Goal: Transaction & Acquisition: Purchase product/service

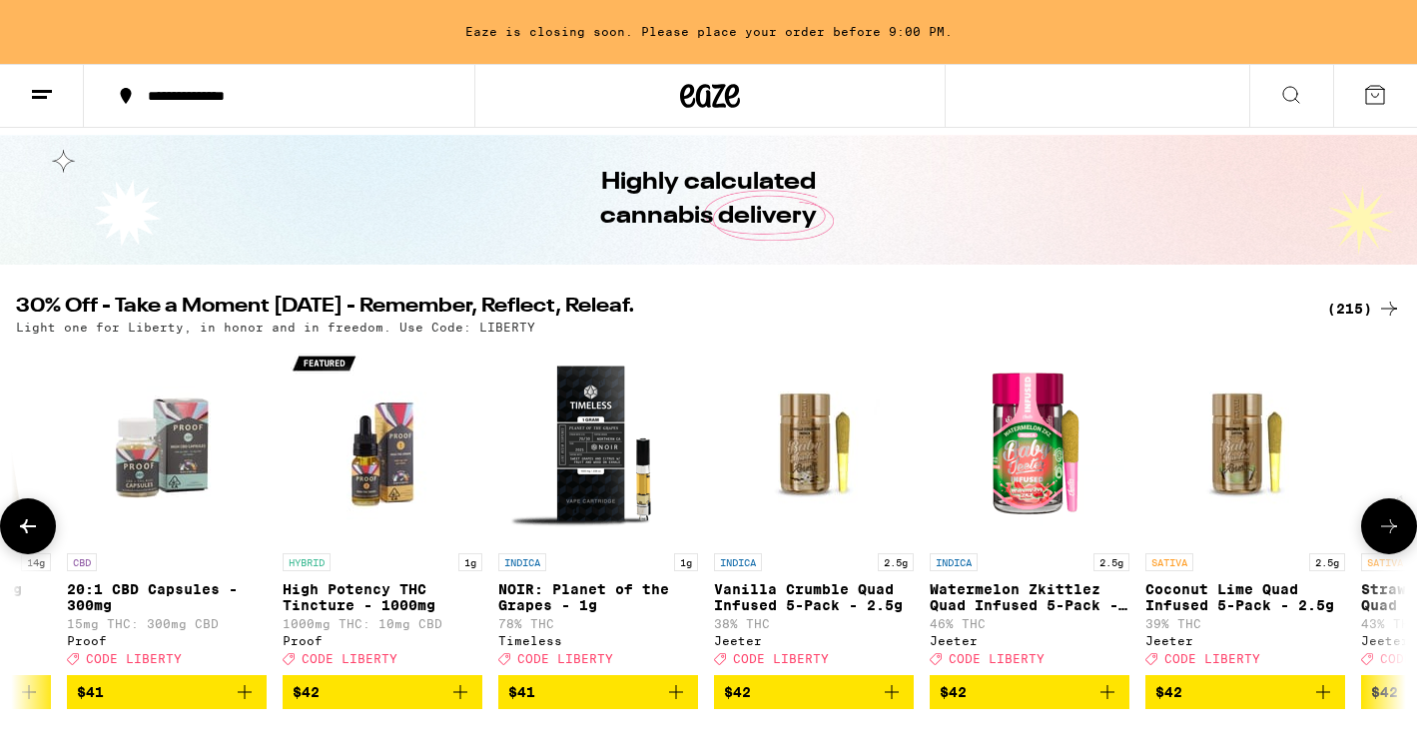
scroll to position [0, 38381]
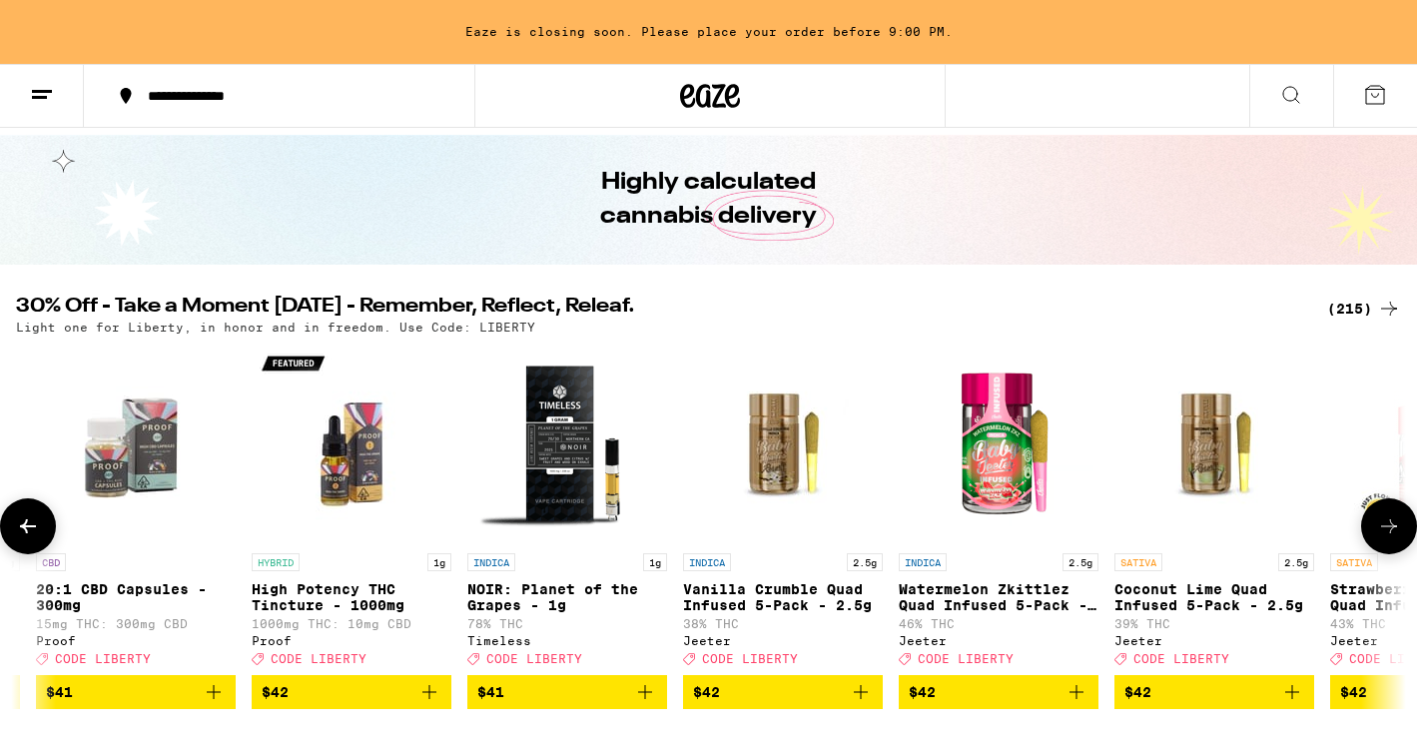
click at [1078, 702] on icon "Add to bag" at bounding box center [1077, 692] width 24 height 24
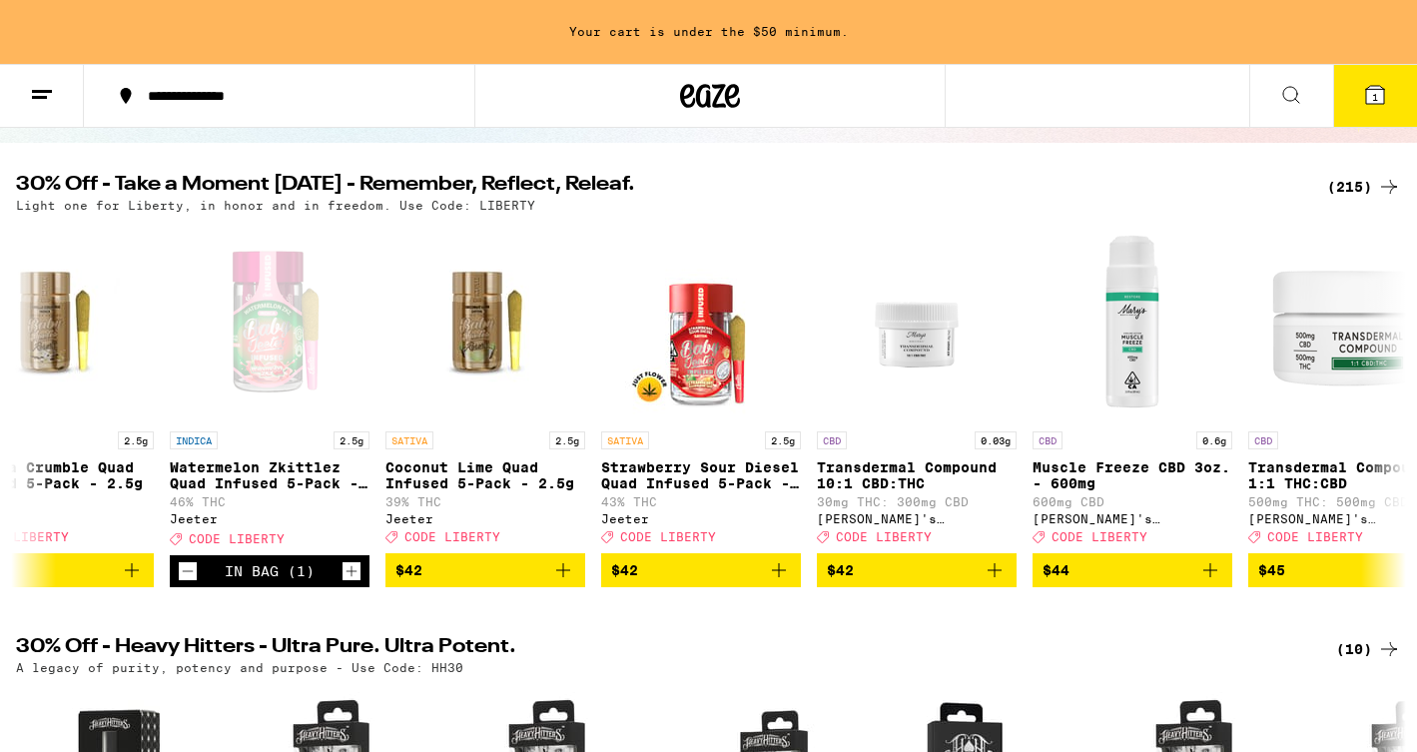
scroll to position [0, 39110]
click at [357, 581] on icon "Increment" at bounding box center [352, 571] width 18 height 24
click at [1375, 98] on span "4" at bounding box center [1375, 97] width 6 height 12
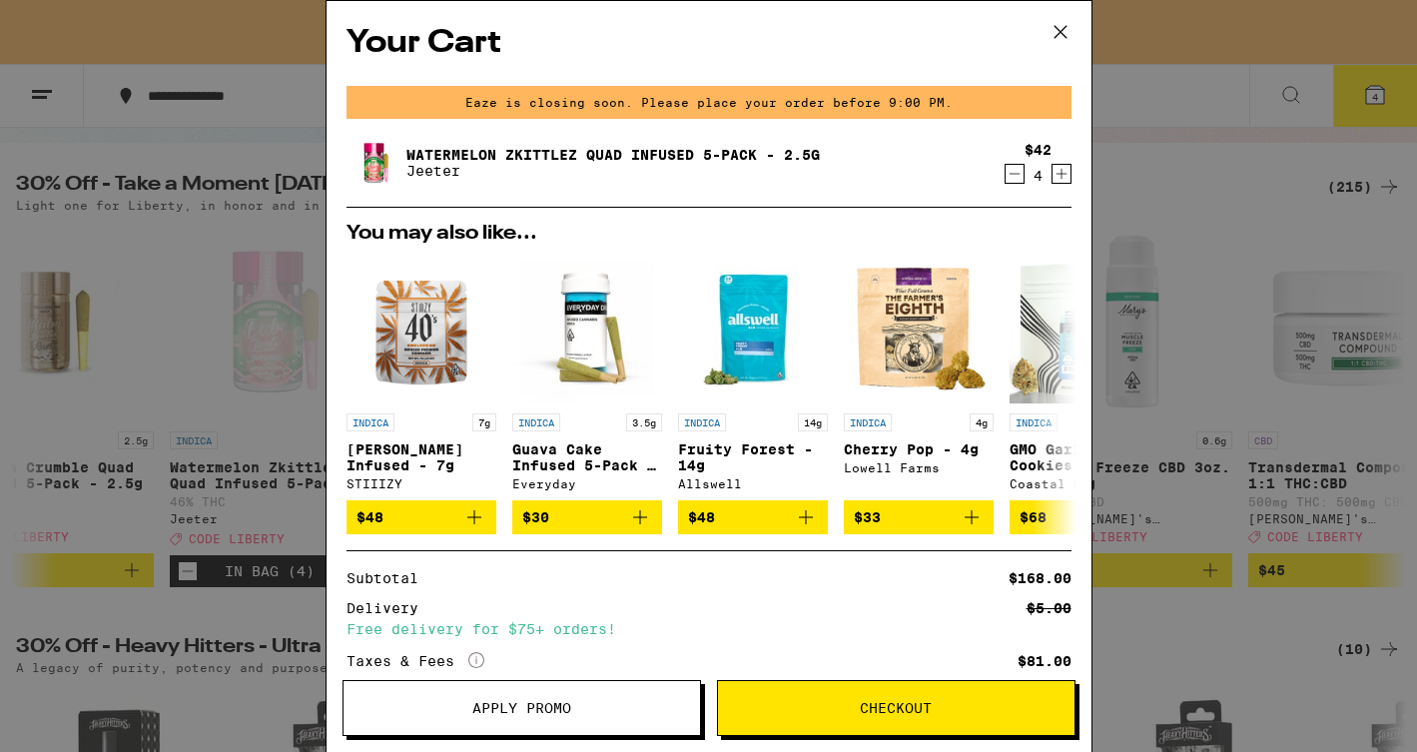
click at [479, 704] on span "Apply Promo" at bounding box center [521, 708] width 99 height 14
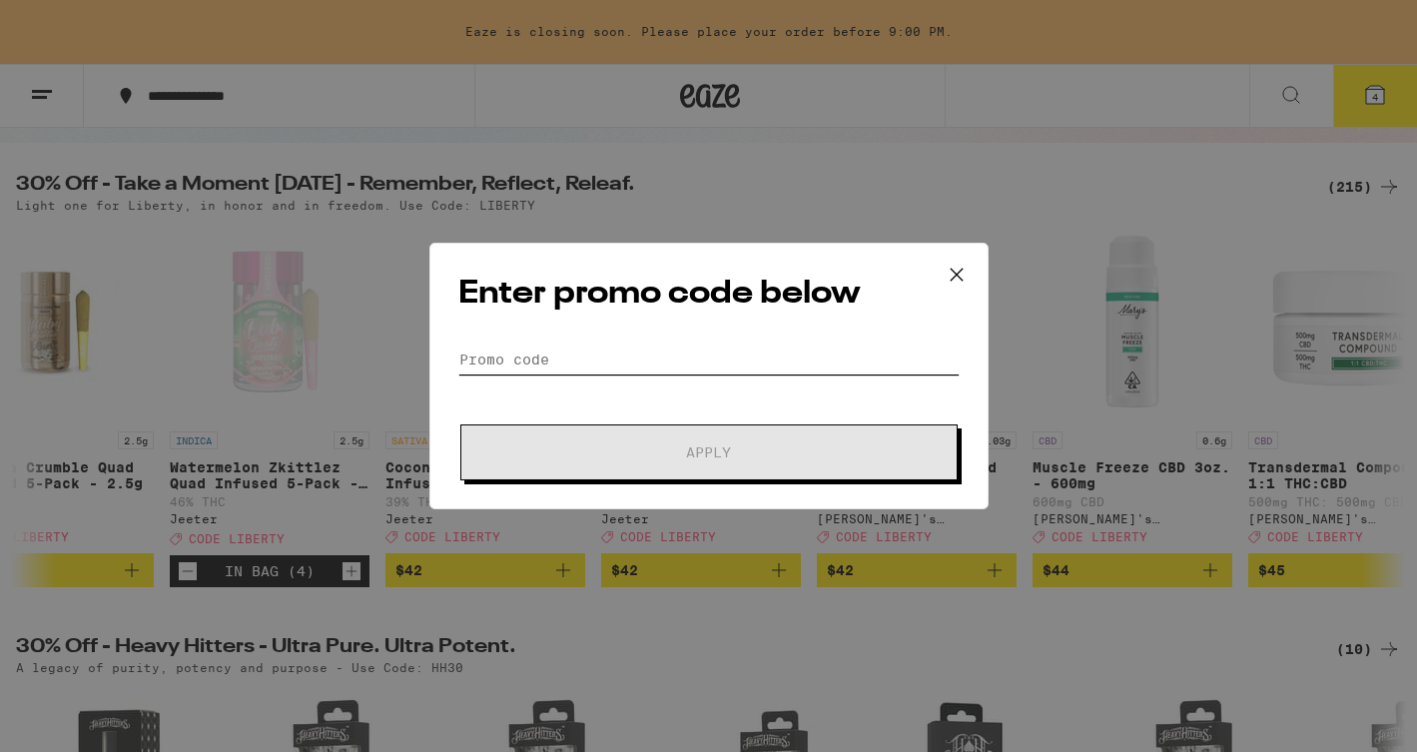
click at [487, 357] on input "Promo Code" at bounding box center [708, 360] width 501 height 30
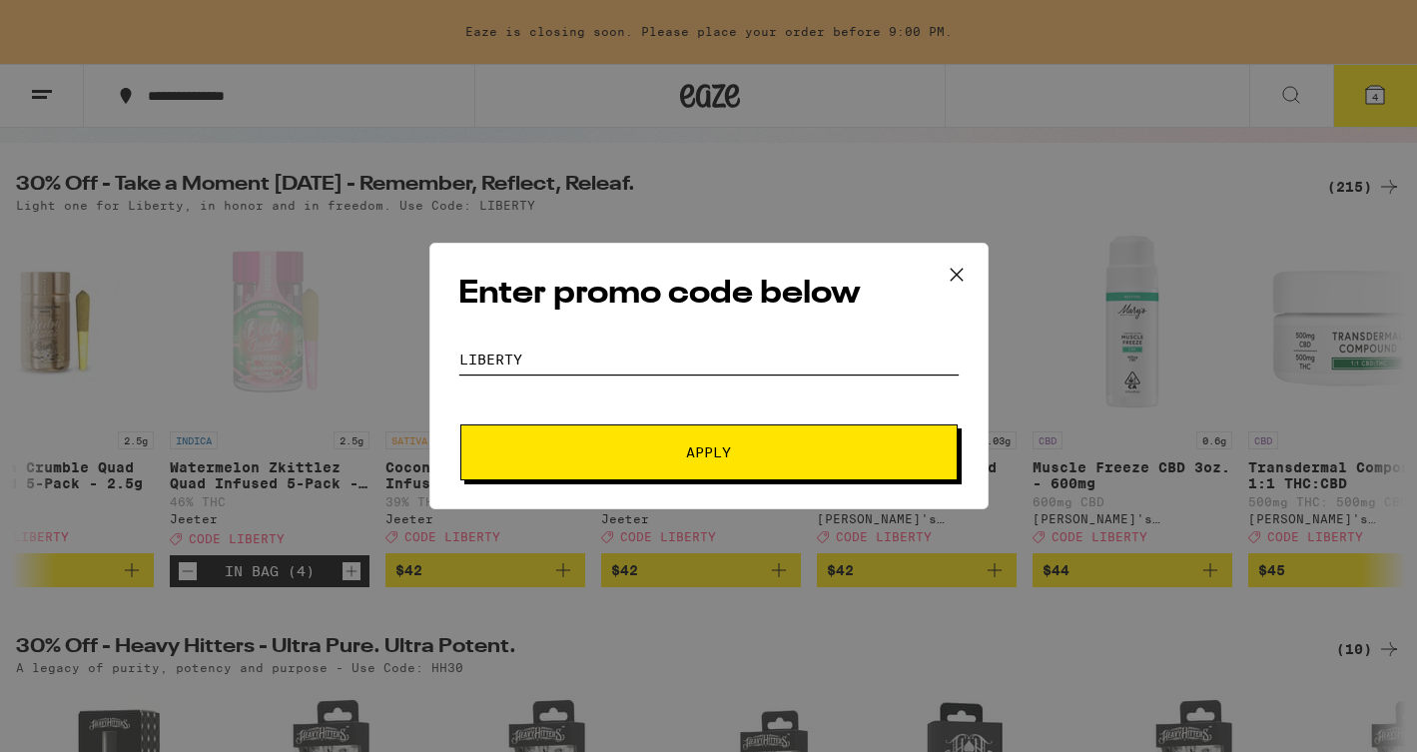
type input "LIBERTY"
click at [634, 455] on span "Apply" at bounding box center [709, 452] width 360 height 14
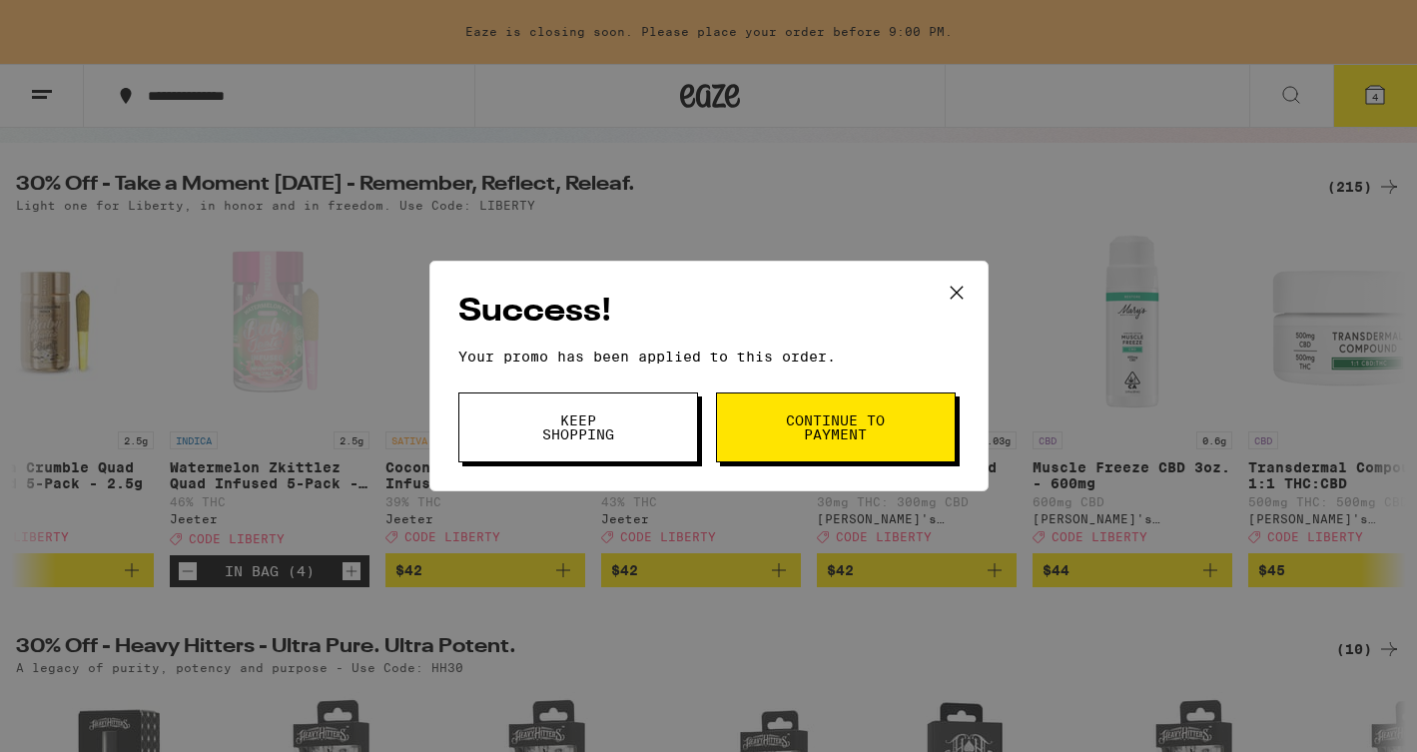
click at [827, 434] on span "Continue to payment" at bounding box center [836, 427] width 102 height 28
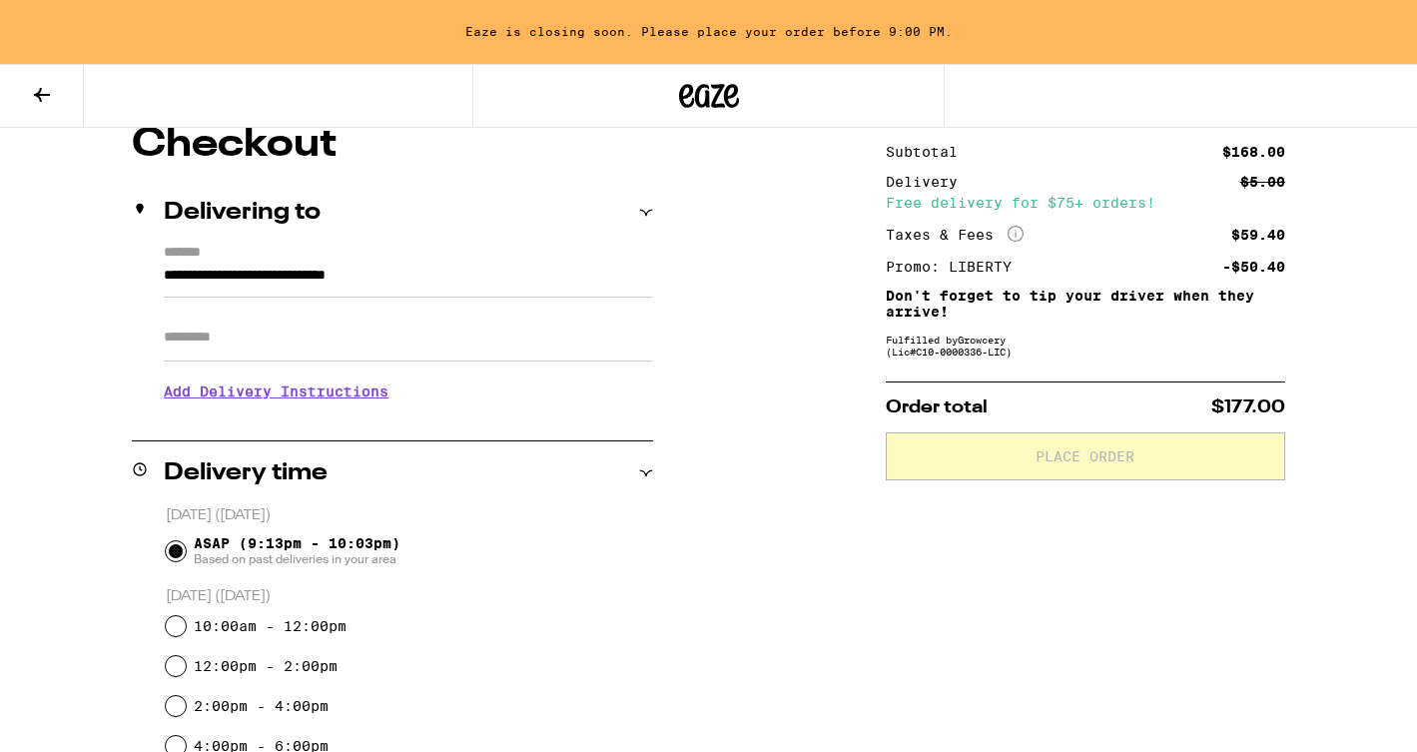
scroll to position [192, 0]
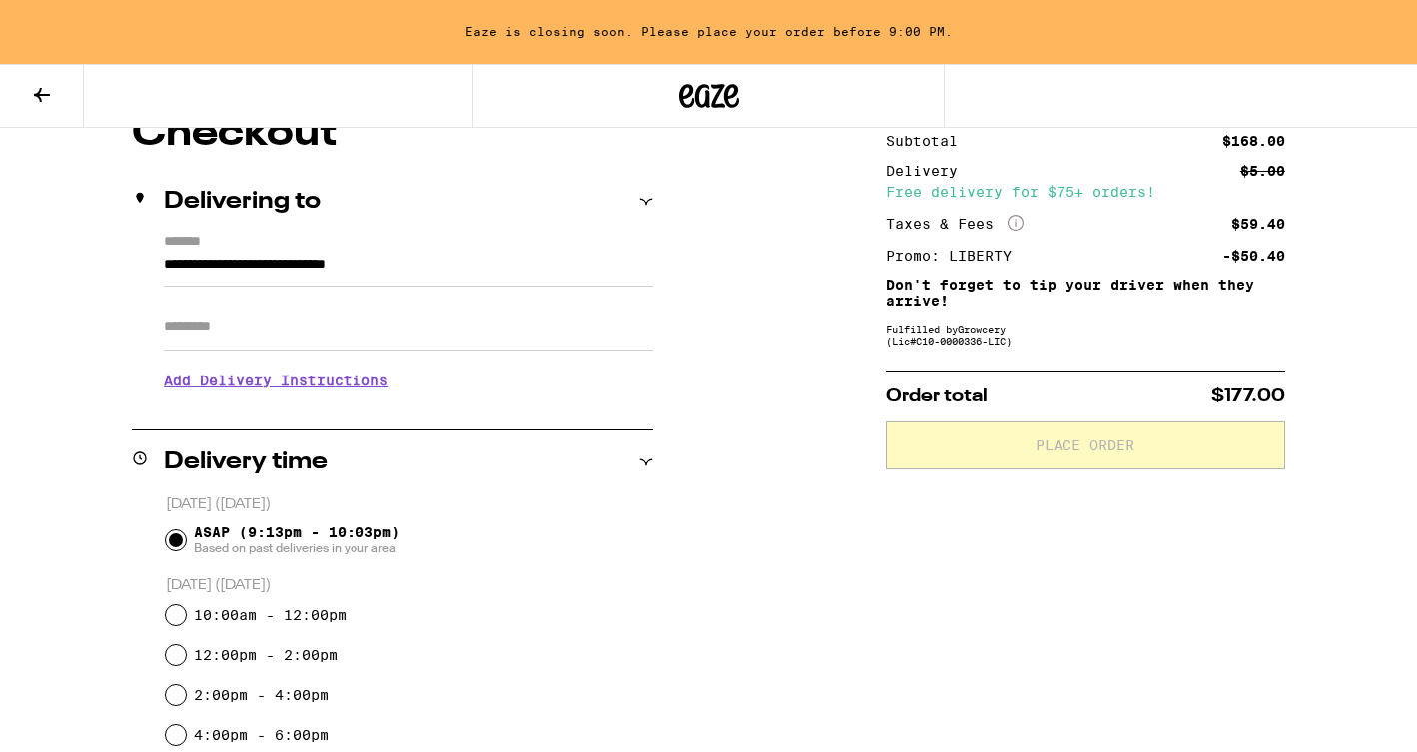
click at [169, 543] on input "ASAP (9:13pm - 10:03pm) Based on past deliveries in your area" at bounding box center [176, 540] width 20 height 20
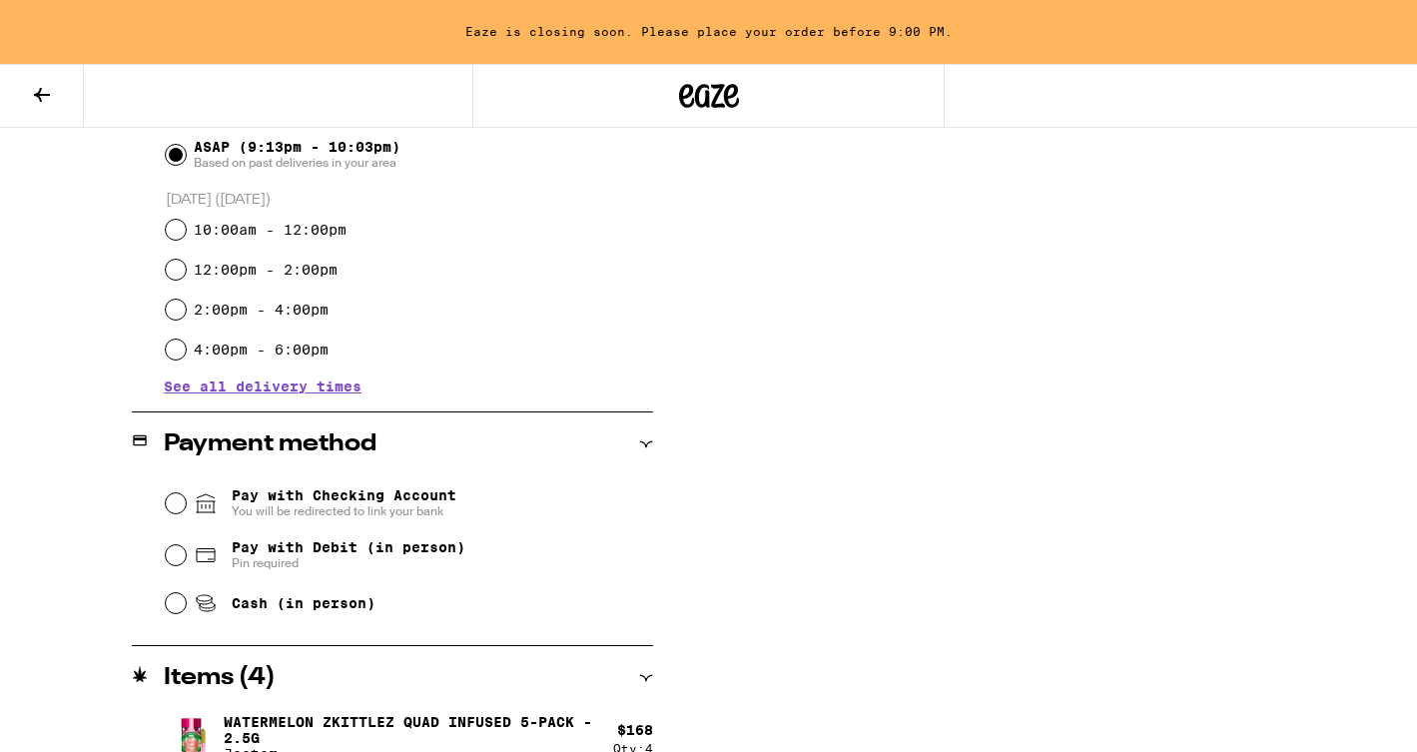
scroll to position [581, 0]
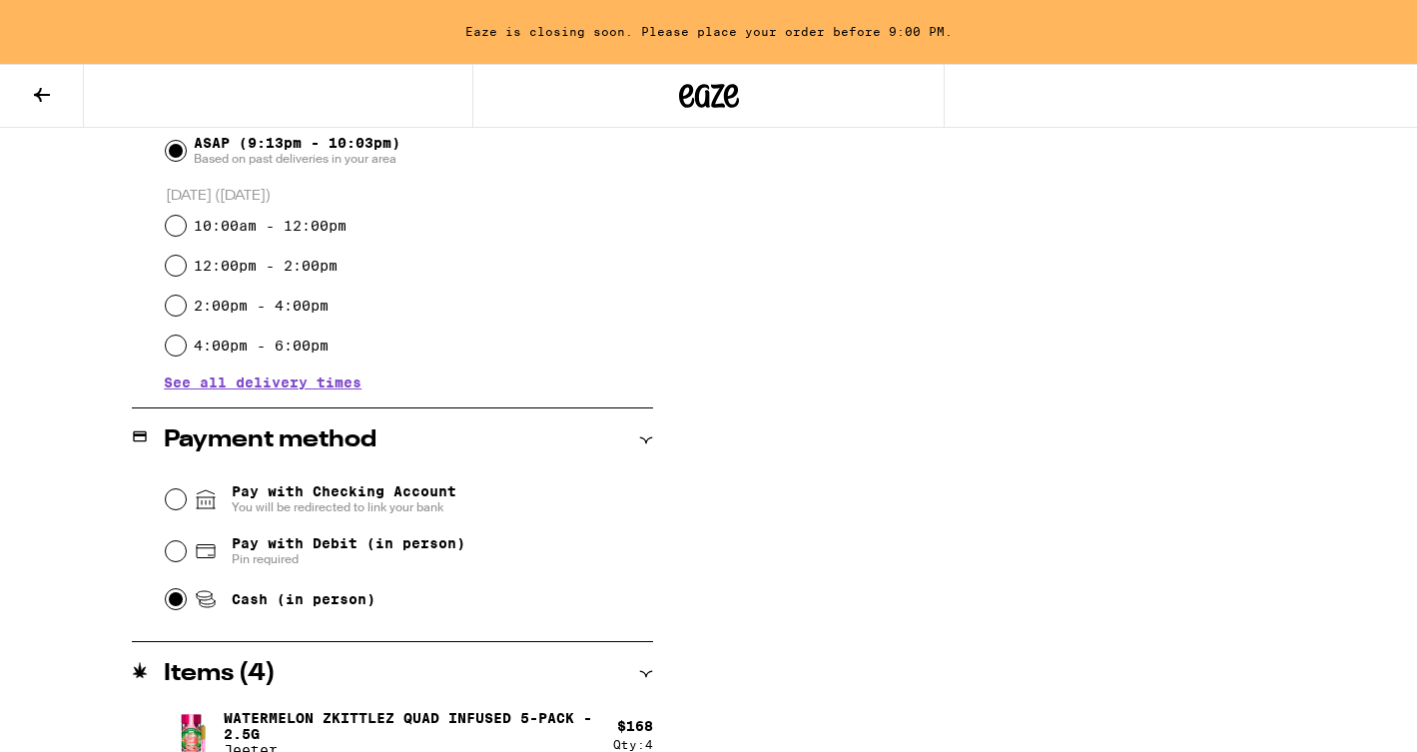
click at [176, 604] on input "Cash (in person)" at bounding box center [176, 599] width 20 height 20
radio input "true"
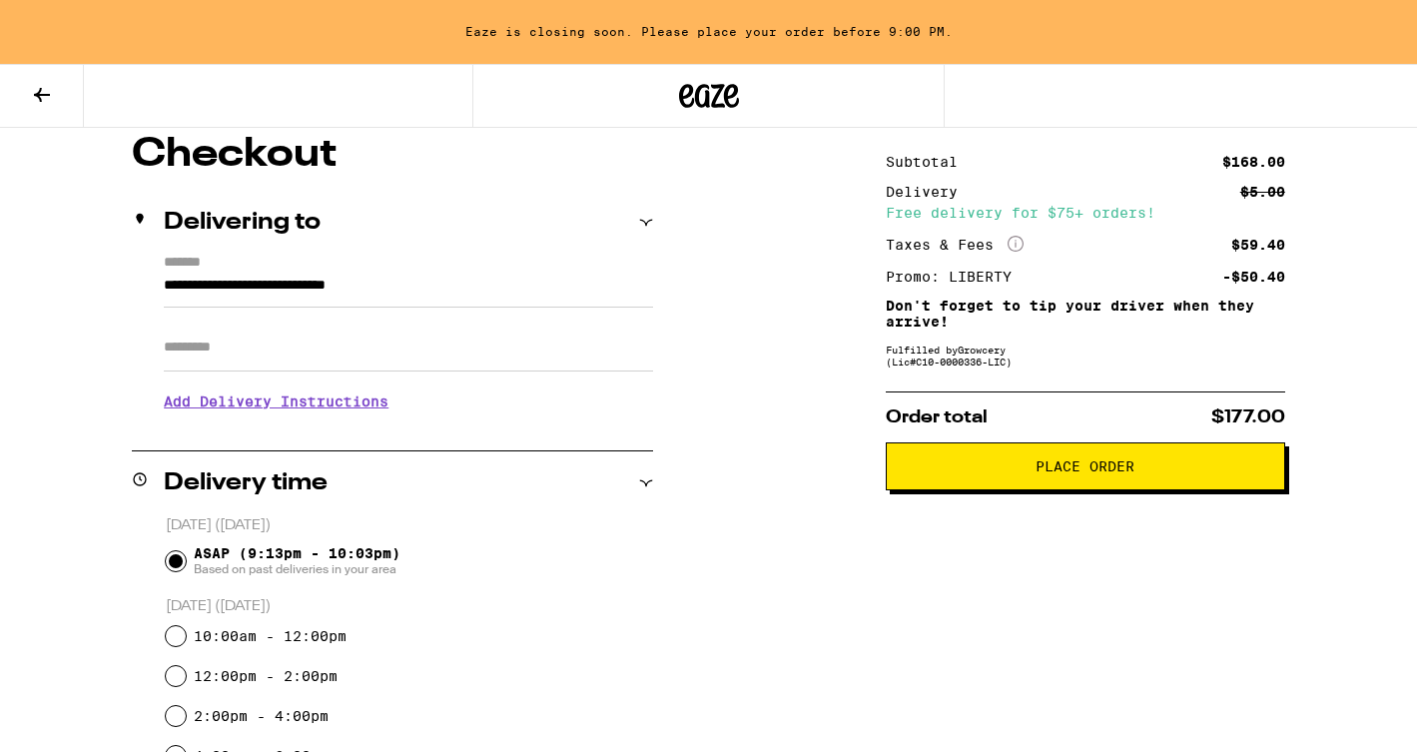
scroll to position [174, 0]
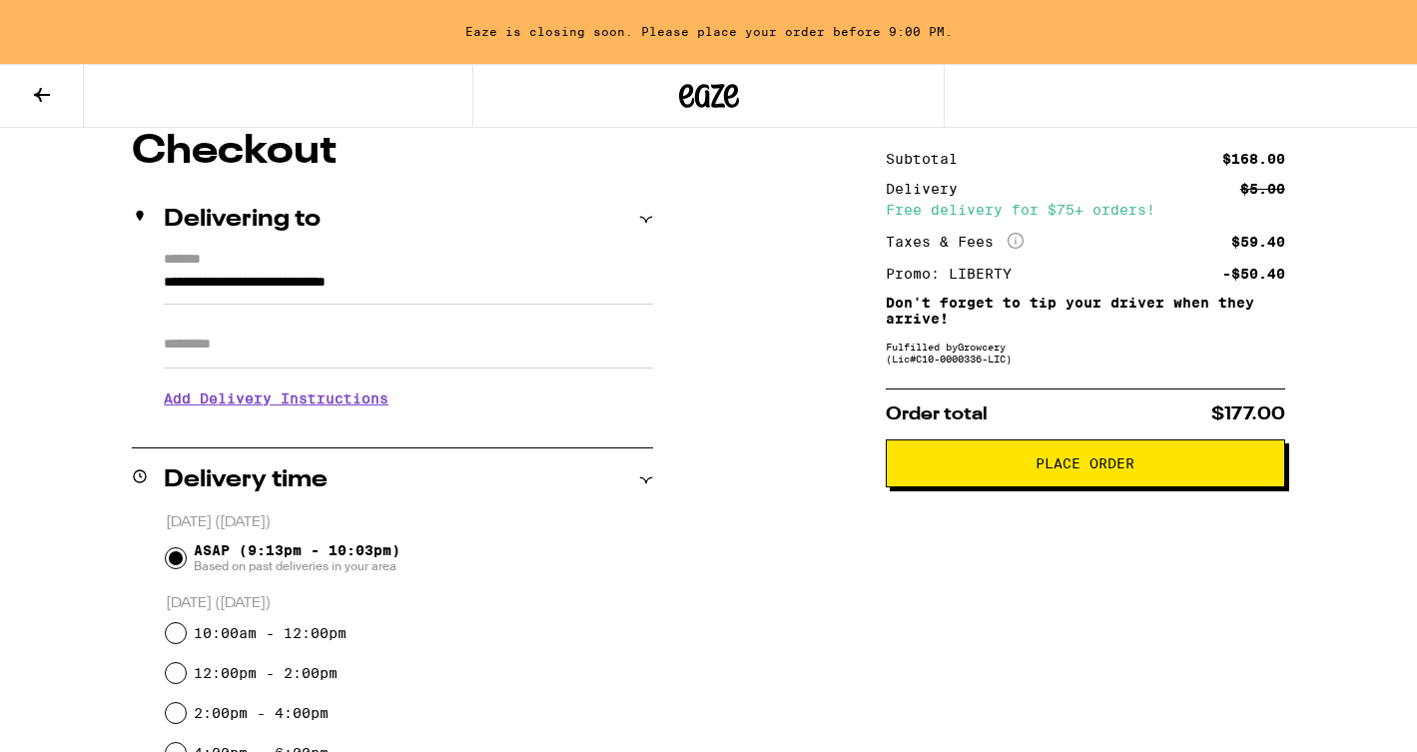
click at [1094, 461] on span "Place Order" at bounding box center [1085, 463] width 99 height 14
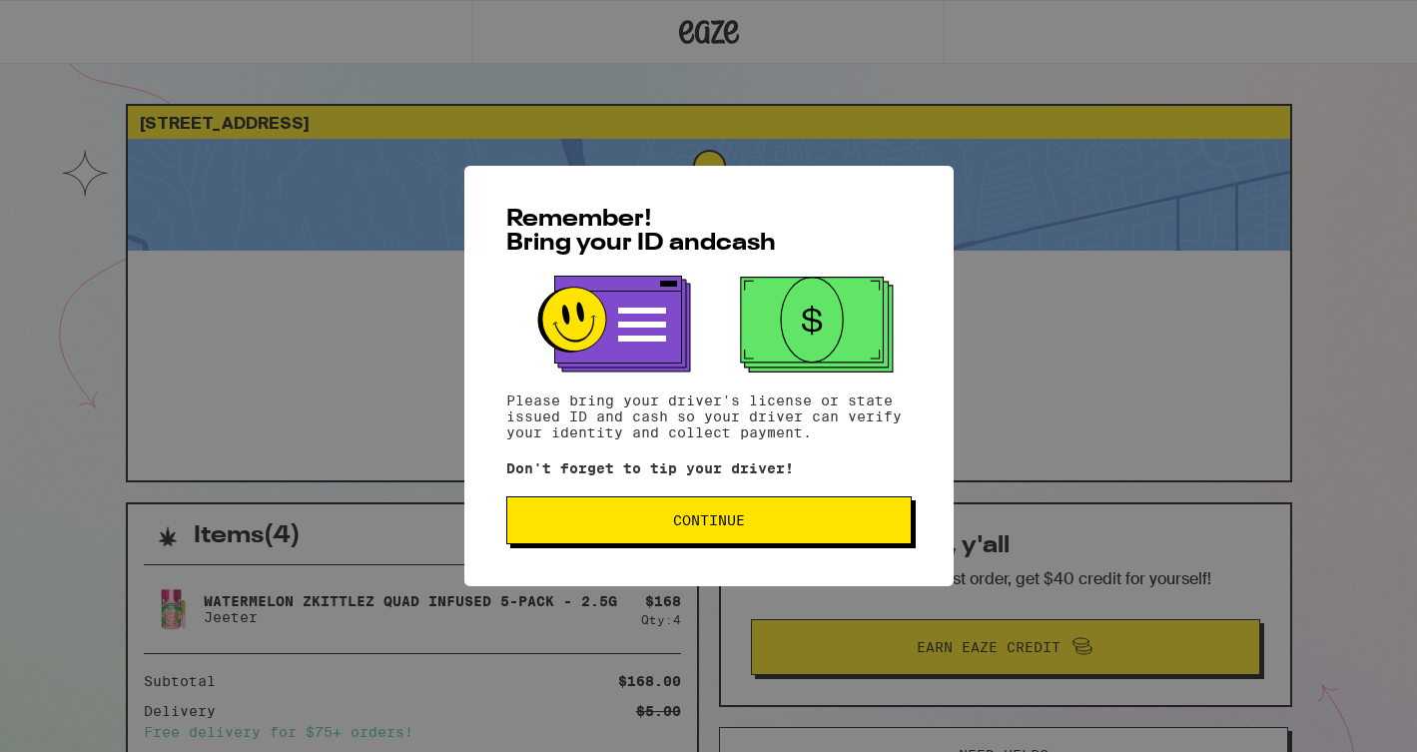
click at [695, 519] on span "Continue" at bounding box center [709, 520] width 72 height 14
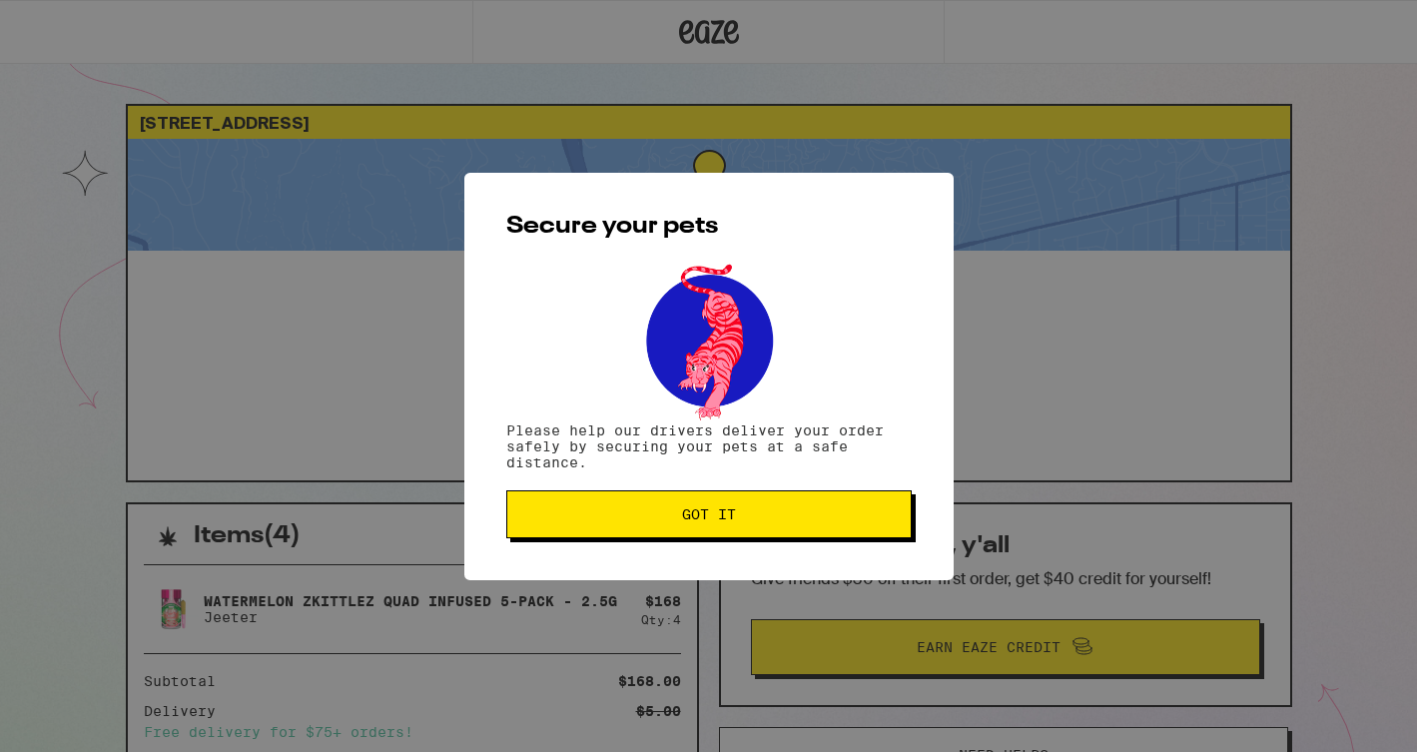
click at [695, 519] on span "Got it" at bounding box center [709, 514] width 54 height 14
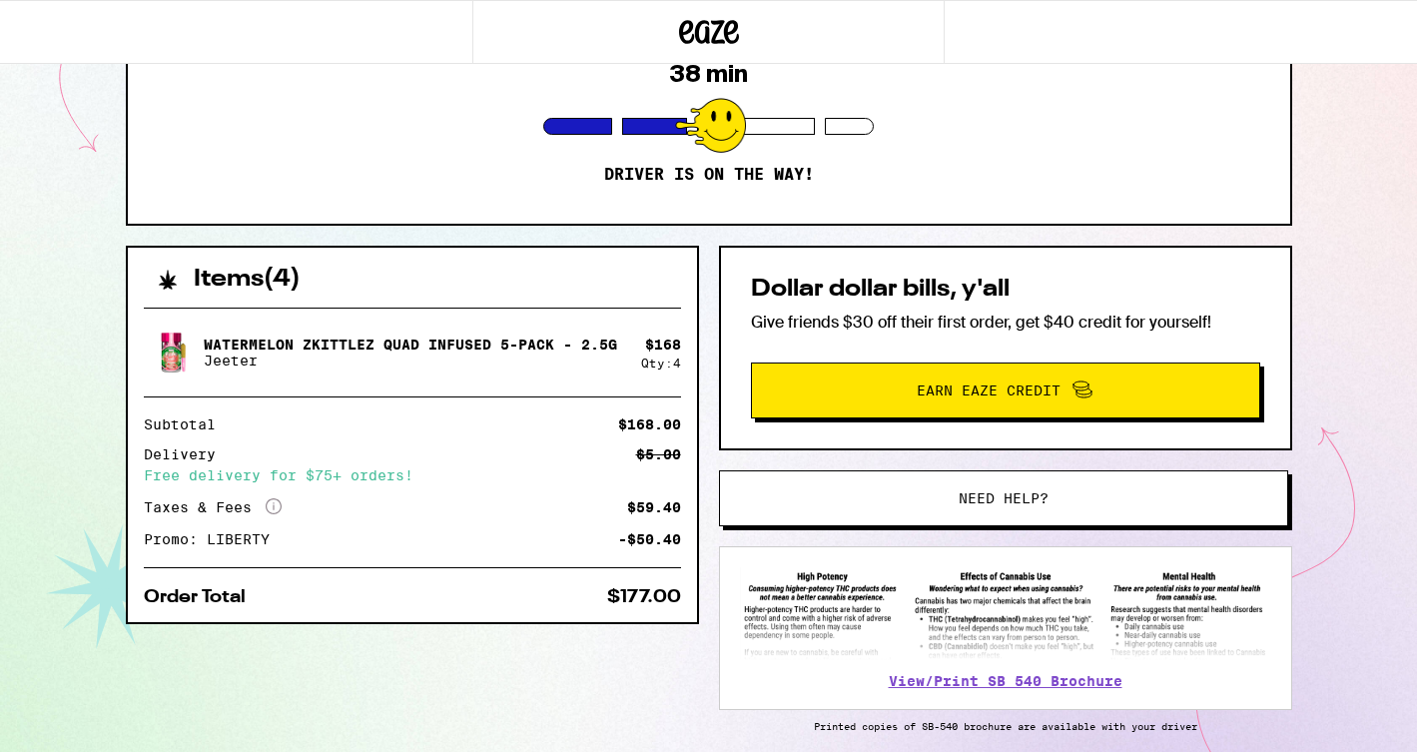
scroll to position [249, 0]
